Goal: Transaction & Acquisition: Purchase product/service

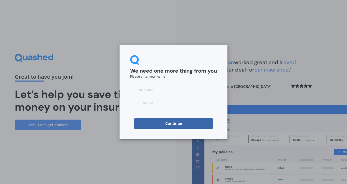
click at [166, 91] on input at bounding box center [173, 90] width 87 height 11
type input "Mark"
click at [151, 104] on input at bounding box center [173, 102] width 87 height 11
type input "Warminger"
click at [127, 116] on div "We need one more thing from you Please enter your name [PERSON_NAME] Continue" at bounding box center [174, 92] width 108 height 95
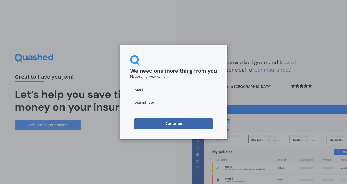
click at [171, 123] on button "Continue" at bounding box center [173, 123] width 79 height 11
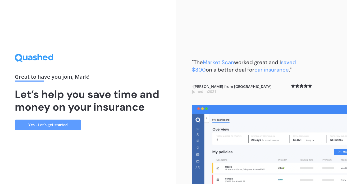
click at [54, 125] on link "Yes - Let’s get started" at bounding box center [48, 125] width 66 height 11
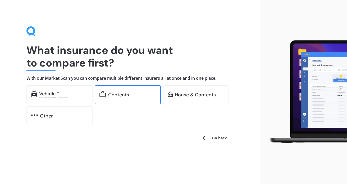
click at [139, 97] on div "Contents" at bounding box center [132, 94] width 48 height 5
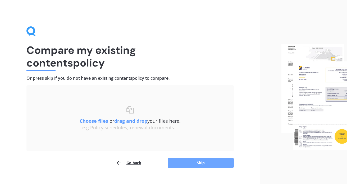
click at [203, 163] on button "Skip" at bounding box center [201, 163] width 66 height 10
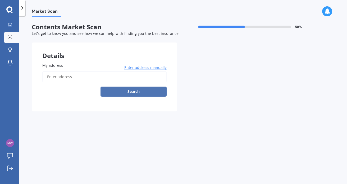
click at [134, 91] on button "Search" at bounding box center [134, 92] width 66 height 10
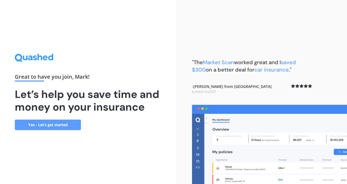
click at [50, 125] on link "Yes - Let’s get started" at bounding box center [48, 125] width 66 height 11
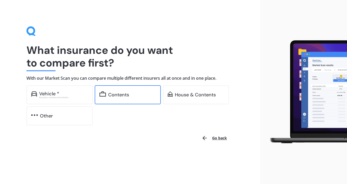
click at [117, 97] on div "Contents" at bounding box center [118, 94] width 21 height 5
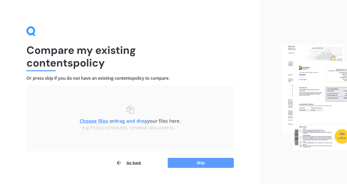
click at [98, 121] on u "Choose files" at bounding box center [94, 121] width 29 height 6
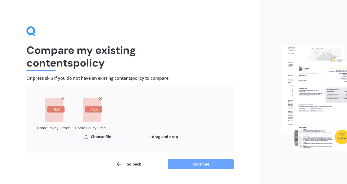
click at [200, 164] on button "Continue" at bounding box center [201, 164] width 66 height 10
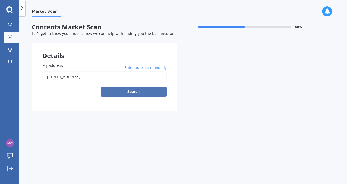
click at [136, 92] on button "Search" at bounding box center [134, 92] width 66 height 10
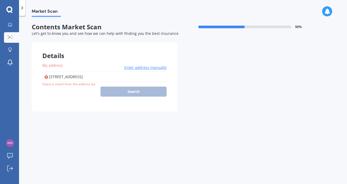
type input "48 Witheford Road, Wharehine 0973"
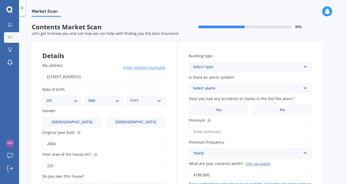
click at [67, 103] on select "DD 01 02 03 04 05 06 07 08 09 10 11 12 13 14 15 16 17 18 19 20 21 22 23 24 25 2…" at bounding box center [62, 101] width 31 height 6
select select "18"
click at [51, 98] on select "DD 01 02 03 04 05 06 07 08 09 10 11 12 13 14 15 16 17 18 19 20 21 22 23 24 25 2…" at bounding box center [62, 101] width 31 height 6
click at [115, 101] on select "MM 01 02 03 04 05 06 07 08 09 10 11 12" at bounding box center [104, 101] width 29 height 6
select select "01"
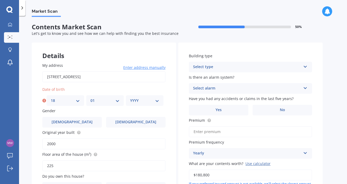
click at [90, 98] on select "MM 01 02 03 04 05 06 07 08 09 10 11 12" at bounding box center [104, 101] width 29 height 6
click at [140, 105] on div "YYYY 2009 2008 2007 2006 2005 2004 2003 2002 2001 2000 1999 1998 1997 1996 1995…" at bounding box center [145, 100] width 38 height 11
click at [148, 99] on select "YYYY 2009 2008 2007 2006 2005 2004 2003 2002 2001 2000 1999 1998 1997 1996 1995…" at bounding box center [144, 101] width 29 height 6
select select "1976"
click at [130, 98] on select "YYYY 2009 2008 2007 2006 2005 2004 2003 2002 2001 2000 1999 1998 1997 1996 1995…" at bounding box center [144, 101] width 29 height 6
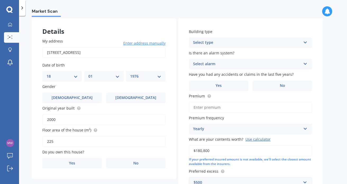
scroll to position [32, 0]
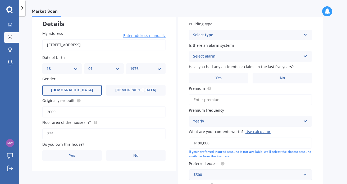
click at [78, 89] on label "Male" at bounding box center [72, 90] width 60 height 11
click at [0, 0] on input "Male" at bounding box center [0, 0] width 0 height 0
click at [128, 155] on label "No" at bounding box center [136, 156] width 60 height 11
click at [0, 0] on input "No" at bounding box center [0, 0] width 0 height 0
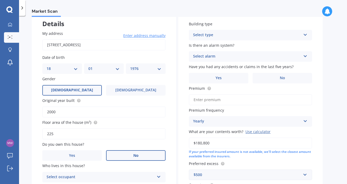
scroll to position [91, 0]
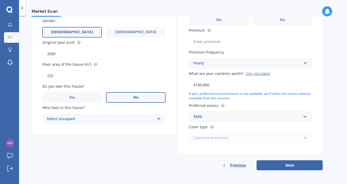
click at [140, 120] on div "Select occupant" at bounding box center [101, 119] width 108 height 6
click at [127, 128] on div "Tenant" at bounding box center [104, 130] width 123 height 10
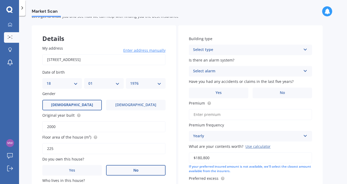
scroll to position [11, 0]
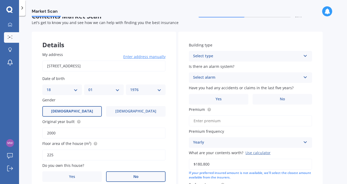
click at [231, 57] on div "Select type" at bounding box center [247, 56] width 108 height 6
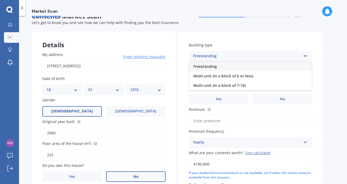
click at [218, 67] on div "Freestanding" at bounding box center [250, 67] width 123 height 10
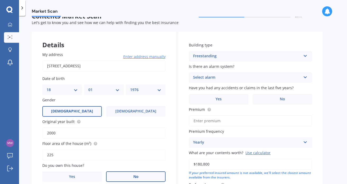
click at [220, 78] on div "Select alarm" at bounding box center [247, 78] width 108 height 6
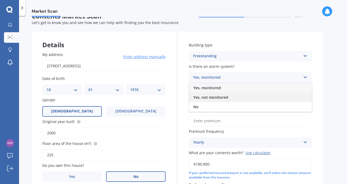
click at [217, 98] on span "Yes, not monitored" at bounding box center [210, 97] width 35 height 5
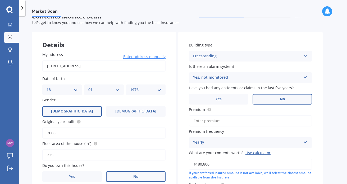
click at [286, 101] on label "No" at bounding box center [283, 99] width 60 height 11
click at [0, 0] on input "No" at bounding box center [0, 0] width 0 height 0
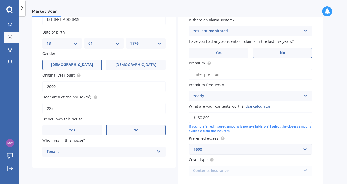
scroll to position [58, 0]
click at [241, 76] on input "Premium" at bounding box center [250, 74] width 123 height 11
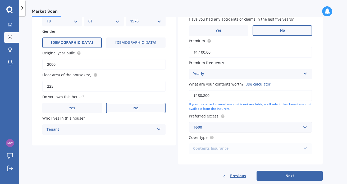
scroll to position [91, 0]
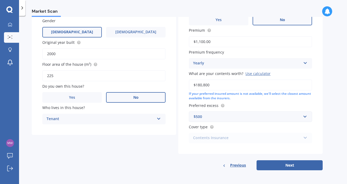
type input "$1,100.00"
click at [265, 117] on div "$500" at bounding box center [247, 117] width 107 height 6
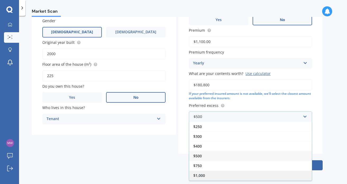
click at [213, 175] on div "$1,000" at bounding box center [250, 176] width 123 height 10
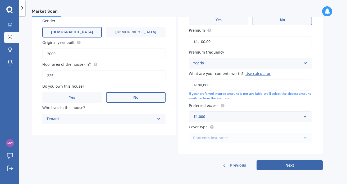
click at [289, 138] on div "Contents Insurance Everyday Everyday Plus Contents Insurance" at bounding box center [250, 138] width 123 height 11
click at [291, 165] on button "Next" at bounding box center [290, 166] width 66 height 10
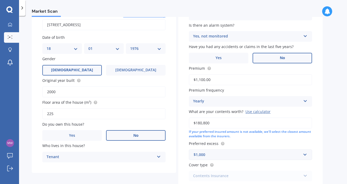
select select "18"
select select "01"
select select "1976"
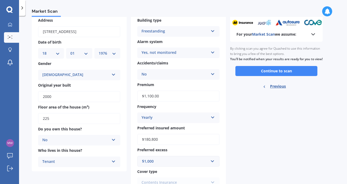
scroll to position [0, 0]
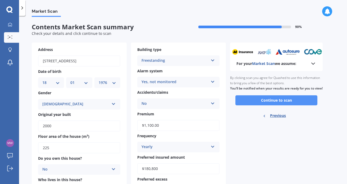
click at [281, 106] on button "Continue to scan" at bounding box center [276, 100] width 82 height 10
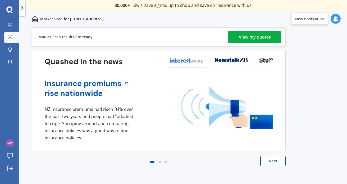
click at [250, 37] on div "View my quotes" at bounding box center [255, 37] width 32 height 13
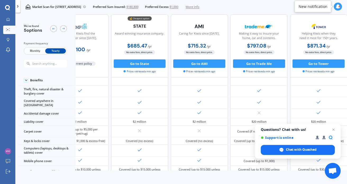
scroll to position [0, 33]
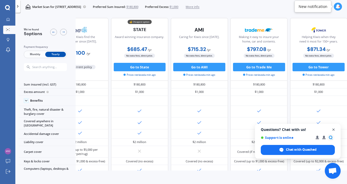
click at [334, 129] on span "Close chat" at bounding box center [333, 130] width 7 height 7
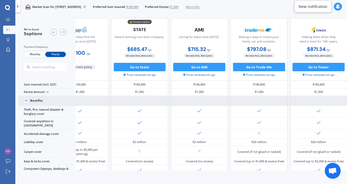
scroll to position [0, 0]
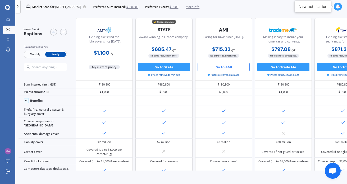
click at [228, 68] on button "Go to AMI" at bounding box center [224, 67] width 52 height 8
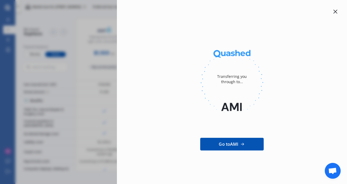
click at [336, 12] on icon at bounding box center [336, 12] width 4 height 4
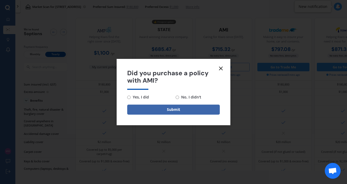
click at [222, 67] on line at bounding box center [220, 68] width 3 height 3
